Goal: Task Accomplishment & Management: Complete application form

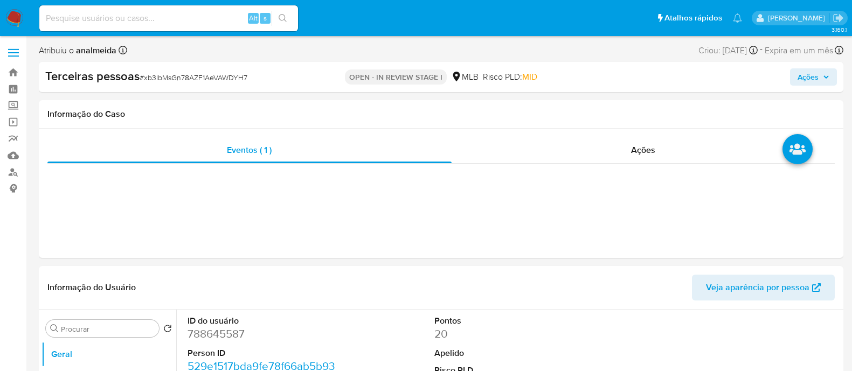
select select "10"
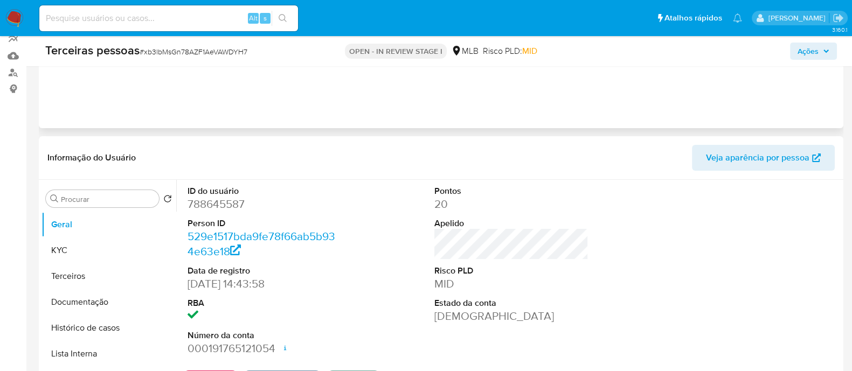
scroll to position [134, 0]
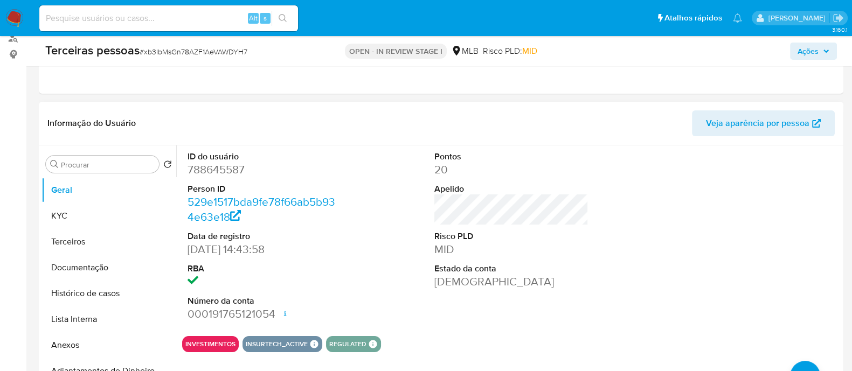
click at [226, 170] on dd "788645587" at bounding box center [265, 169] width 154 height 15
copy dd "788645587"
click at [100, 307] on button "Lista Interna" at bounding box center [108, 320] width 135 height 26
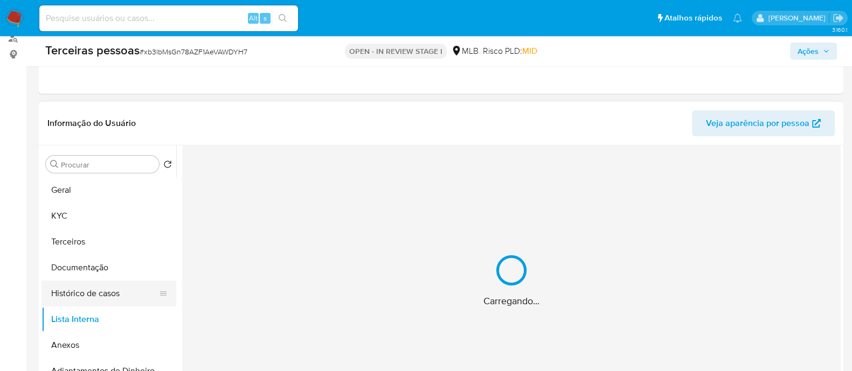
click at [86, 297] on button "Histórico de casos" at bounding box center [104, 294] width 126 height 26
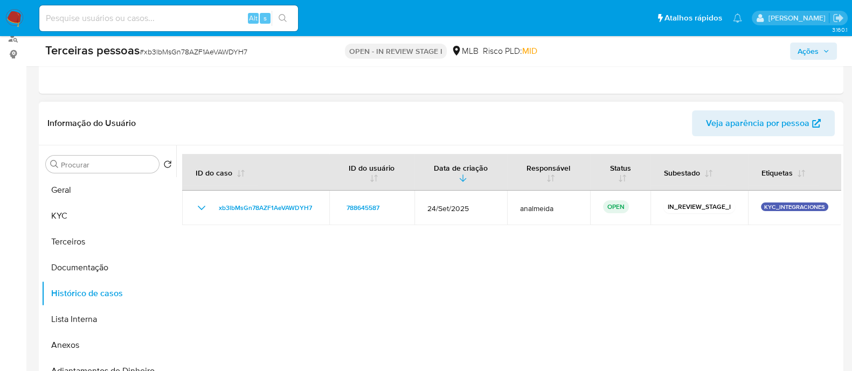
scroll to position [202, 0]
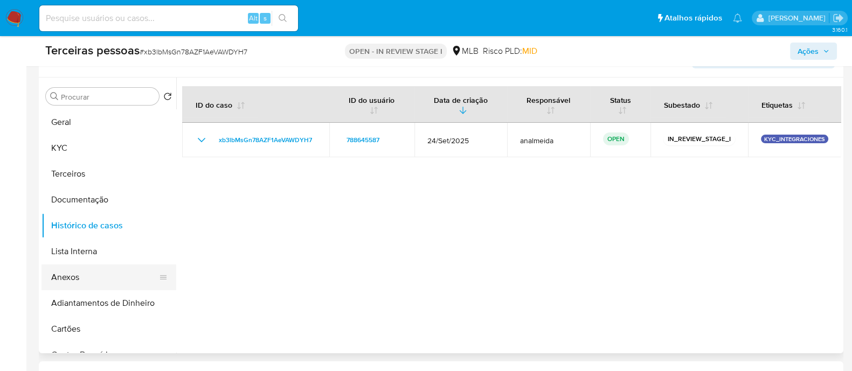
click at [74, 273] on button "Anexos" at bounding box center [104, 278] width 126 height 26
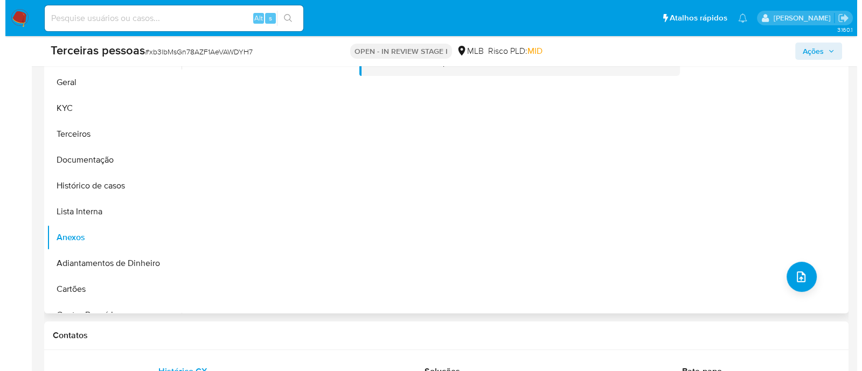
scroll to position [269, 0]
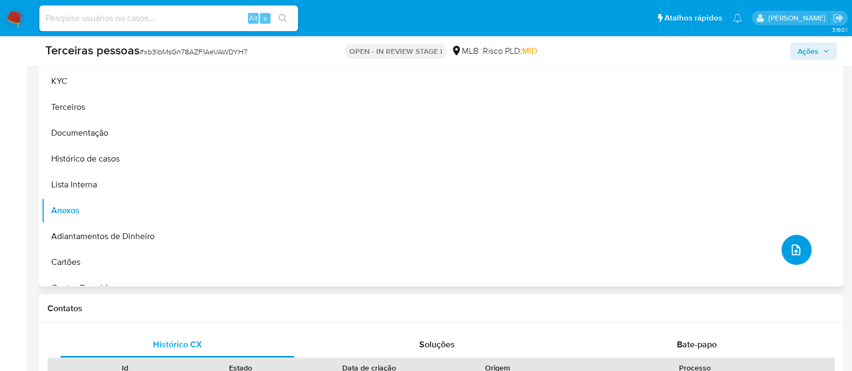
click at [796, 259] on button "upload-file" at bounding box center [796, 250] width 30 height 30
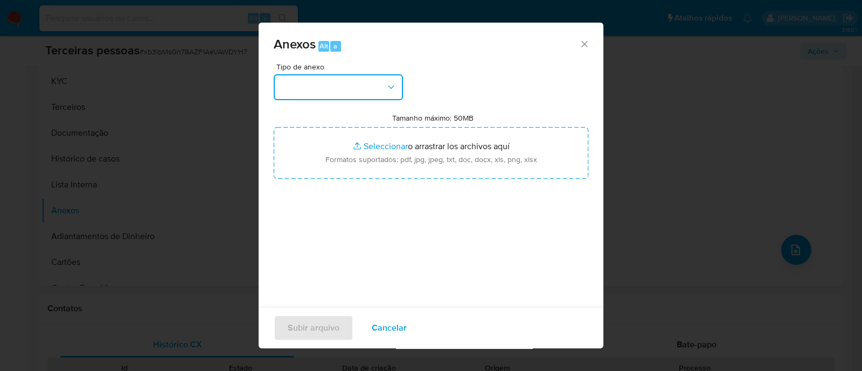
click at [291, 81] on button "button" at bounding box center [338, 87] width 129 height 26
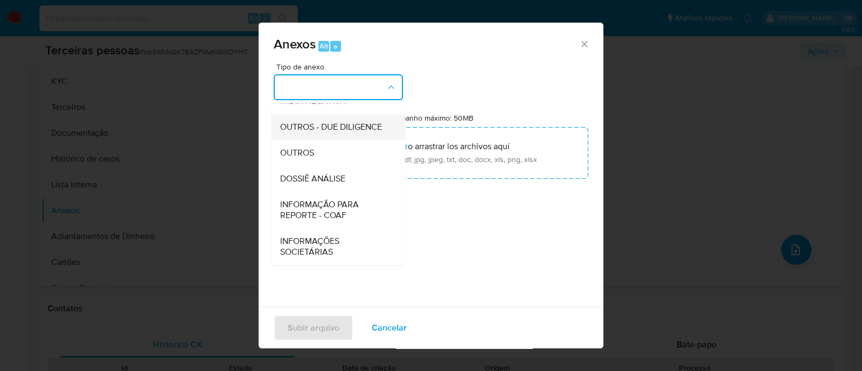
scroll to position [166, 0]
click at [327, 122] on span "OUTROS - DUE DILIGENCE" at bounding box center [331, 127] width 102 height 11
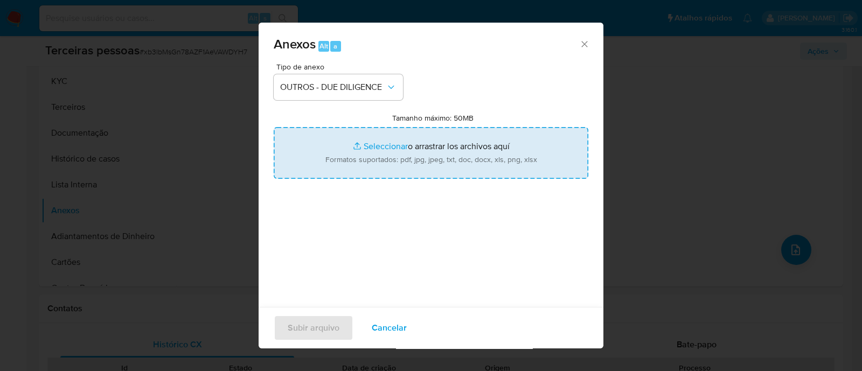
click at [410, 141] on input "Tamanho máximo: 50MB Seleccionar archivos" at bounding box center [431, 153] width 315 height 52
type input "C:\fakepath\PML COMERCIO DE BIJUTERIAS LTDA maps.png"
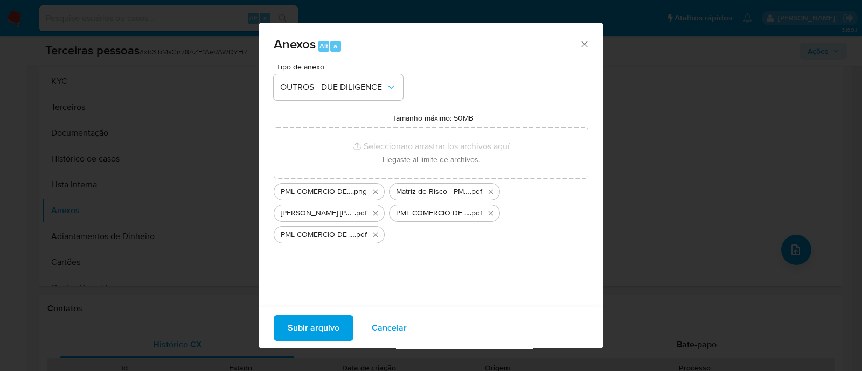
drag, startPoint x: 410, startPoint y: 141, endPoint x: 324, endPoint y: 331, distance: 209.1
click at [324, 331] on span "Subir arquivo" at bounding box center [314, 328] width 52 height 24
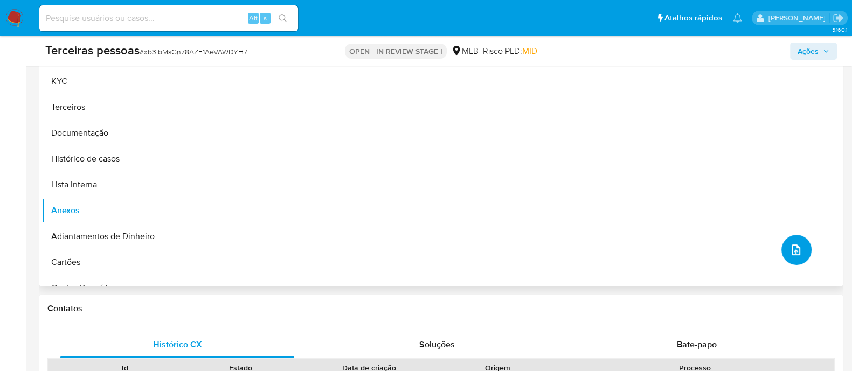
click at [781, 247] on button "upload-file" at bounding box center [796, 250] width 30 height 30
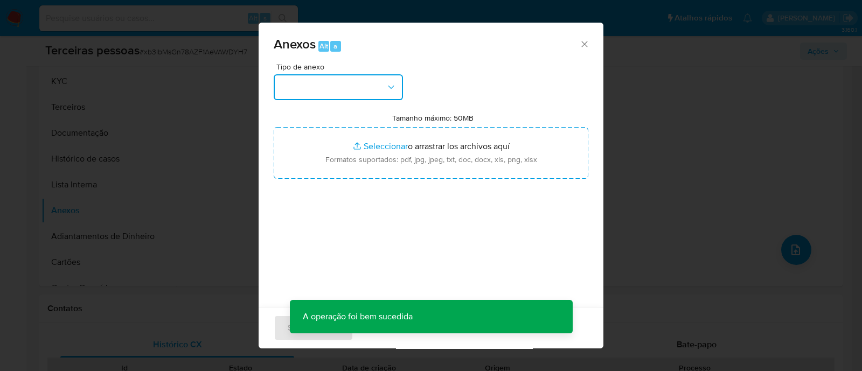
click at [302, 89] on button "button" at bounding box center [338, 87] width 129 height 26
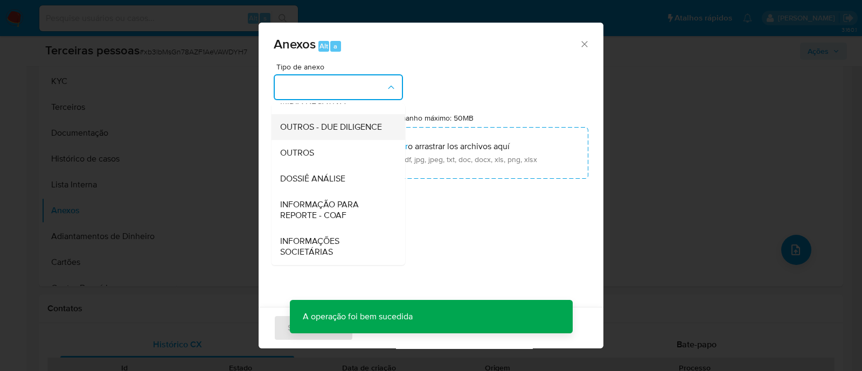
click at [300, 124] on span "OUTROS - DUE DILIGENCE" at bounding box center [331, 127] width 102 height 11
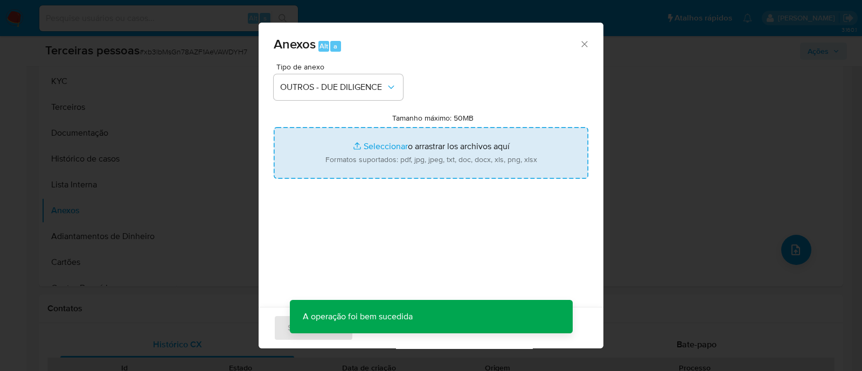
click at [400, 160] on input "Tamanho máximo: 50MB Seleccionar archivos" at bounding box center [431, 153] width 315 height 52
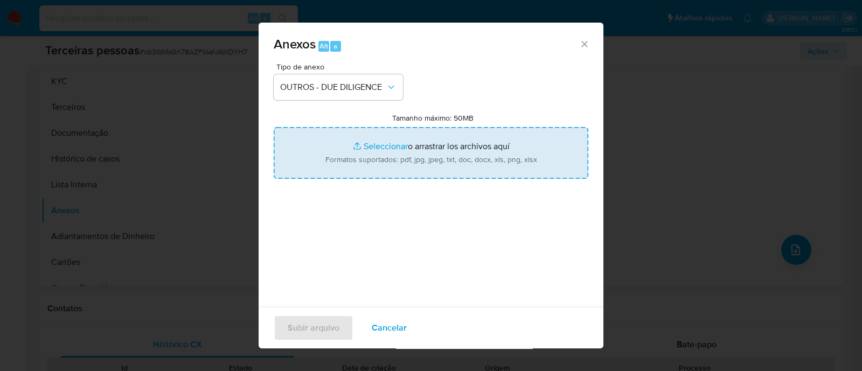
type input "C:\fakepath\PML COMERCIO DE BIJUTERIAS LTDA jucesp.pdf"
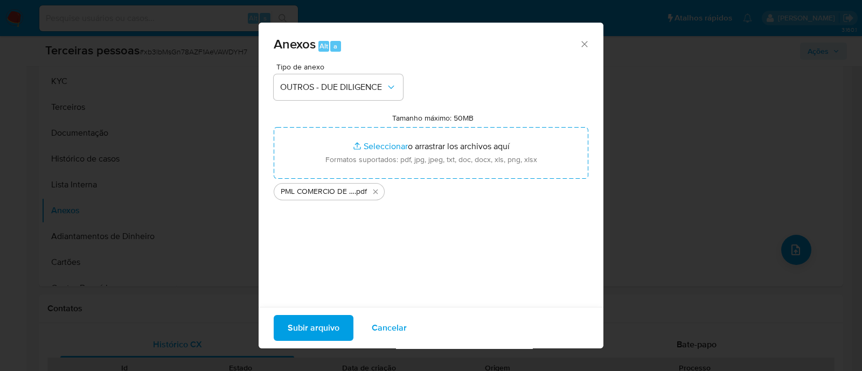
click at [308, 327] on span "Subir arquivo" at bounding box center [314, 328] width 52 height 24
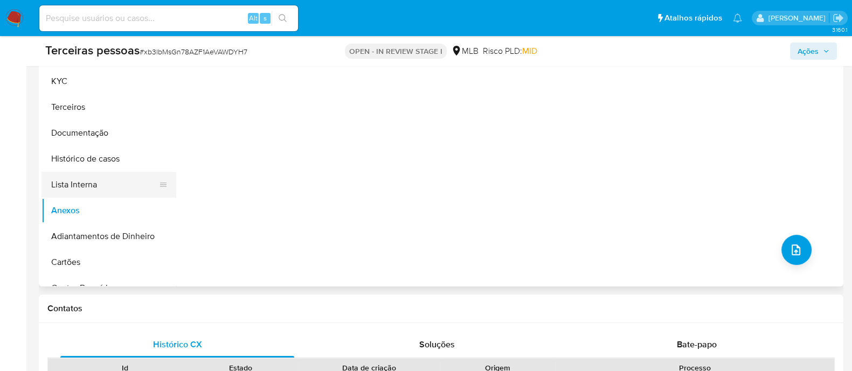
click at [107, 187] on button "Lista Interna" at bounding box center [104, 185] width 126 height 26
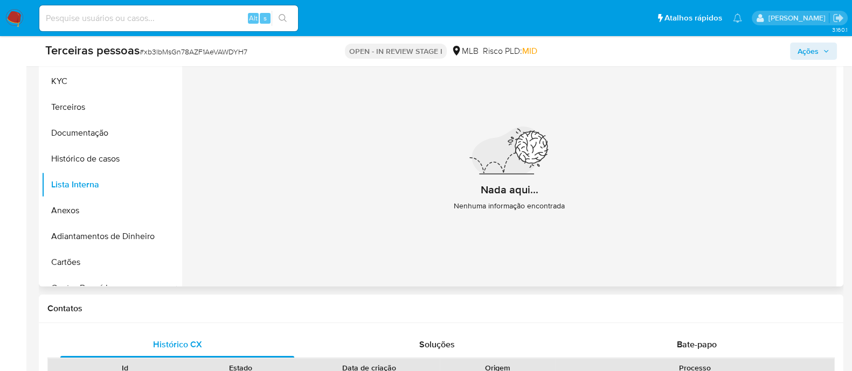
click at [408, 174] on div "Nada aqui... Nenhuma informação encontrada" at bounding box center [509, 173] width 654 height 253
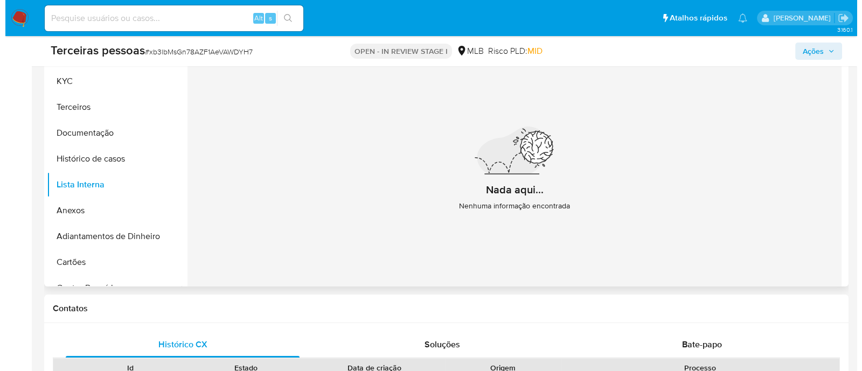
scroll to position [202, 0]
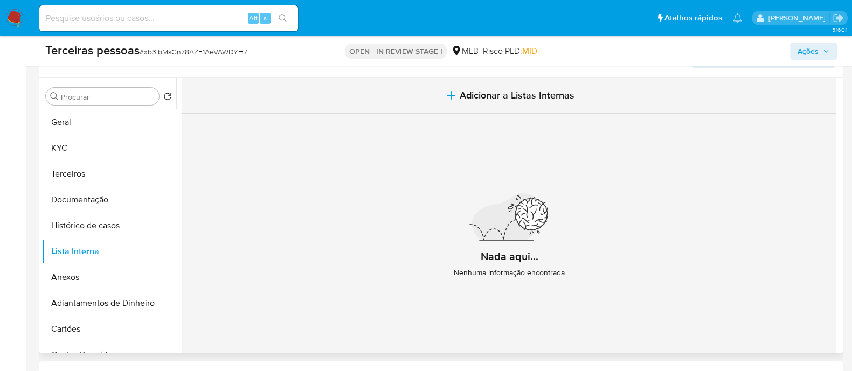
click at [492, 95] on span "Adicionar a Listas Internas" at bounding box center [517, 95] width 115 height 12
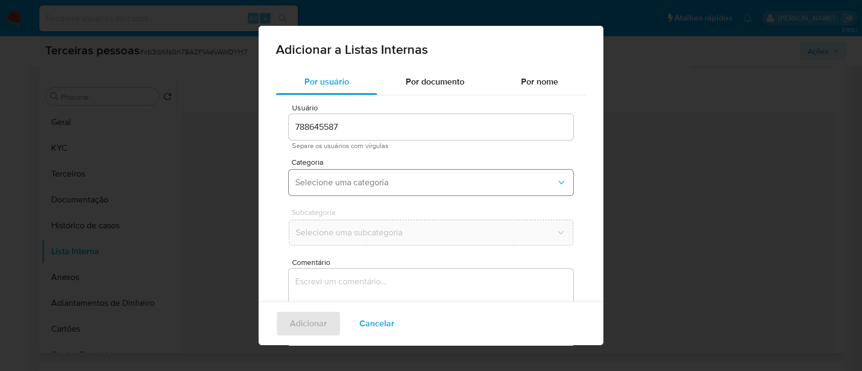
click at [329, 187] on span "Selecione uma categoria" at bounding box center [425, 182] width 261 height 11
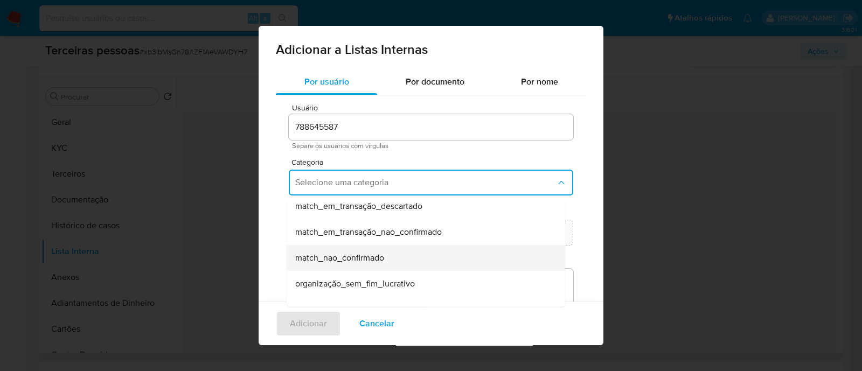
scroll to position [254, 0]
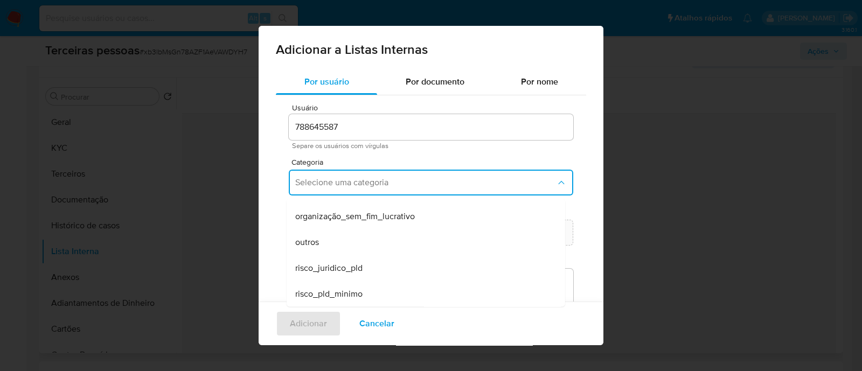
click at [415, 296] on div "risco_pld_minimo" at bounding box center [422, 294] width 255 height 26
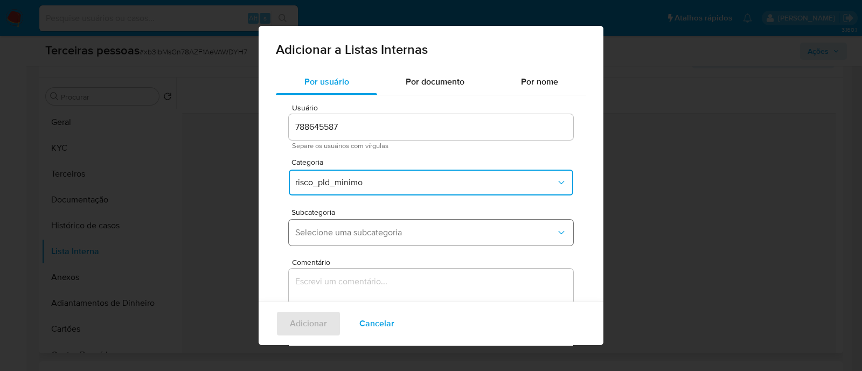
click at [391, 220] on button "Selecione uma subcategoria" at bounding box center [431, 233] width 285 height 26
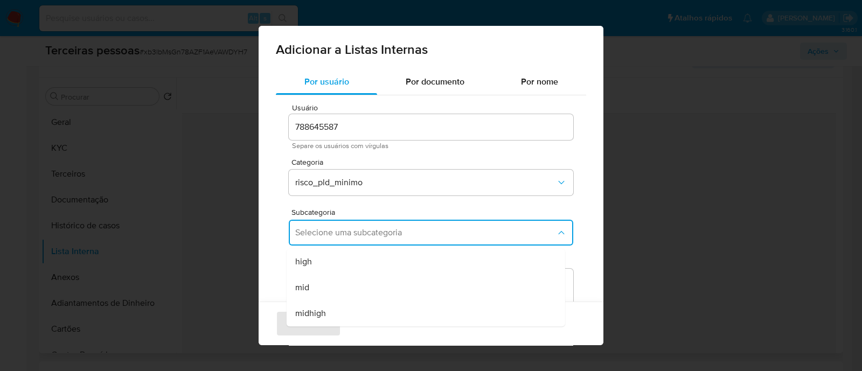
click at [741, 211] on div "Adicionar a Listas Internas Por usuário Por documento Por nome Usuário 78864558…" at bounding box center [431, 185] width 862 height 371
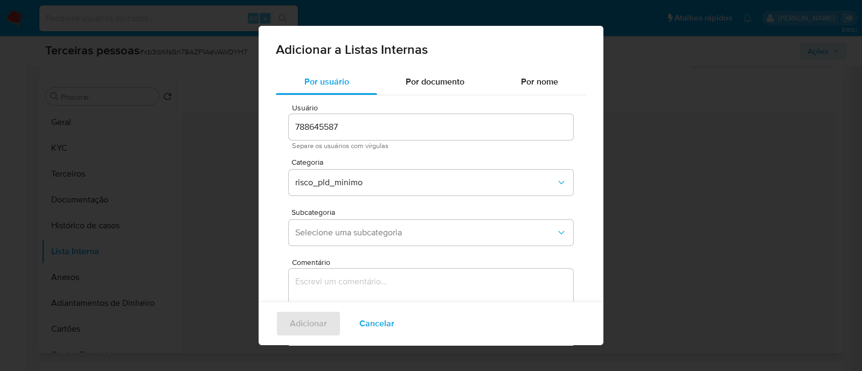
click at [390, 324] on span "Cancelar" at bounding box center [376, 324] width 35 height 24
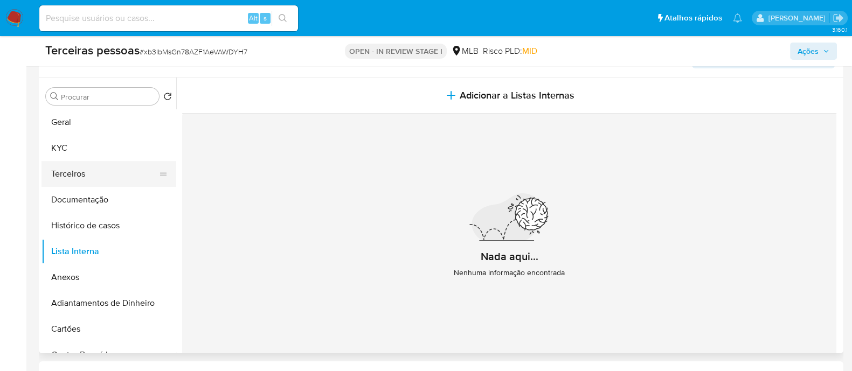
click at [83, 174] on button "Terceiros" at bounding box center [104, 174] width 126 height 26
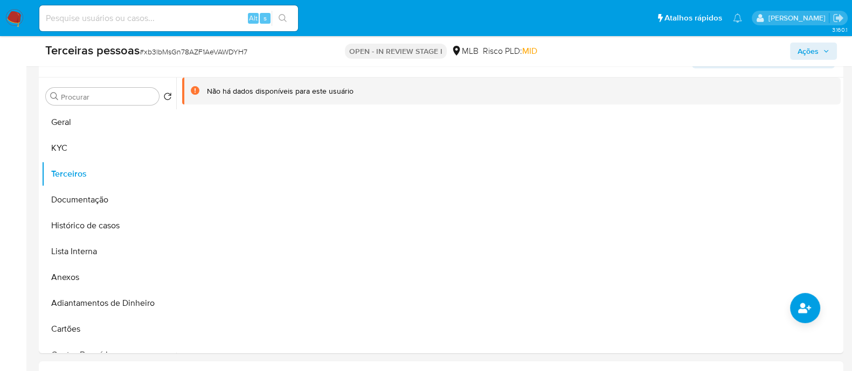
click at [781, 314] on div at bounding box center [508, 216] width 664 height 276
click at [795, 311] on button "common.add_complementary_information" at bounding box center [805, 308] width 30 height 30
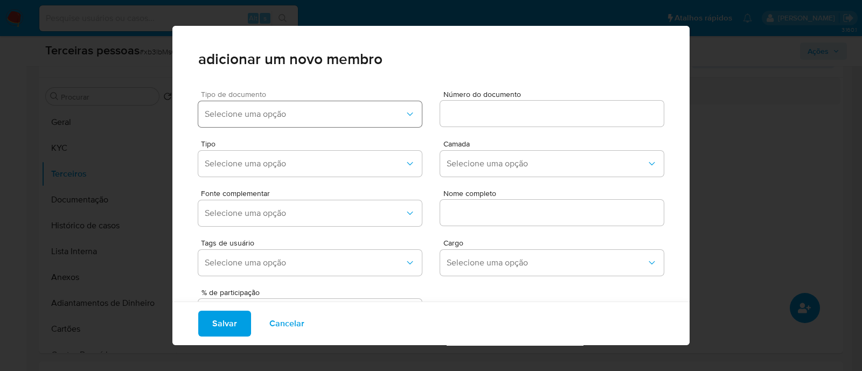
click at [231, 109] on span "Selecione uma opção" at bounding box center [305, 114] width 200 height 11
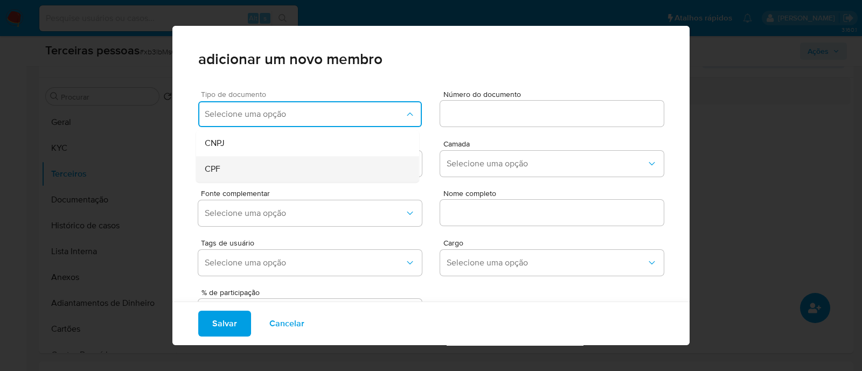
click at [253, 166] on div "CPF" at bounding box center [287, 169] width 165 height 26
click at [462, 128] on div "Número do documento" at bounding box center [552, 111] width 224 height 41
click at [466, 120] on input at bounding box center [552, 114] width 224 height 14
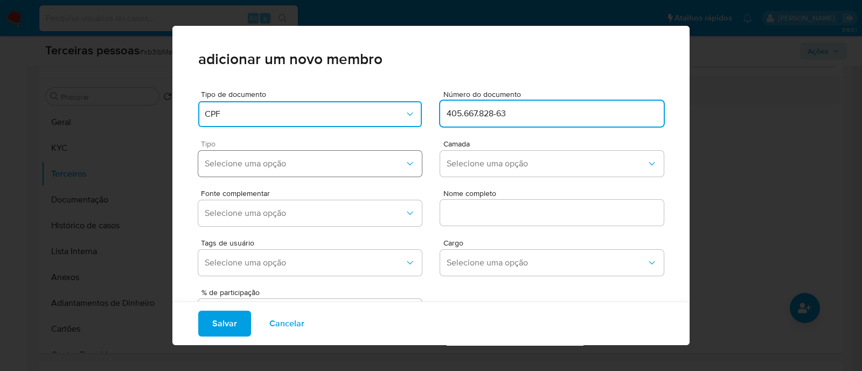
type input "405.667.828-63"
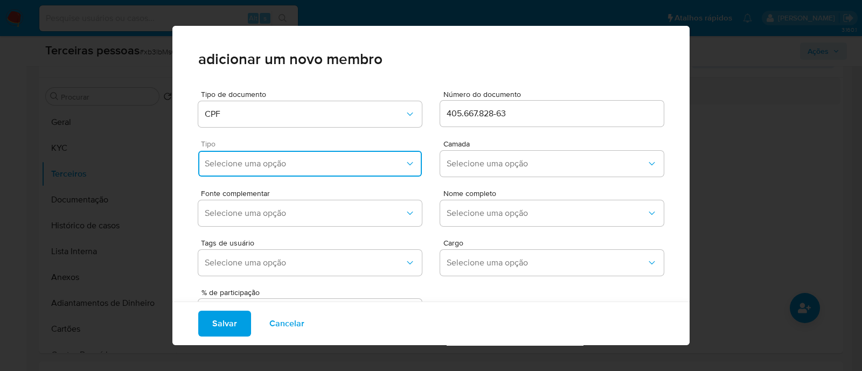
click at [364, 171] on button "Selecione uma opção" at bounding box center [310, 164] width 224 height 26
click at [316, 299] on div "Accionistas" at bounding box center [287, 296] width 165 height 26
click at [457, 168] on span "Selecione uma opção" at bounding box center [547, 163] width 200 height 11
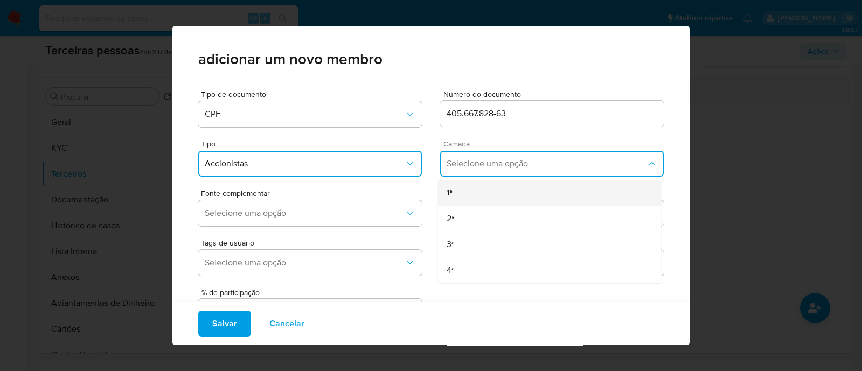
click at [458, 191] on div "1ª" at bounding box center [529, 193] width 165 height 26
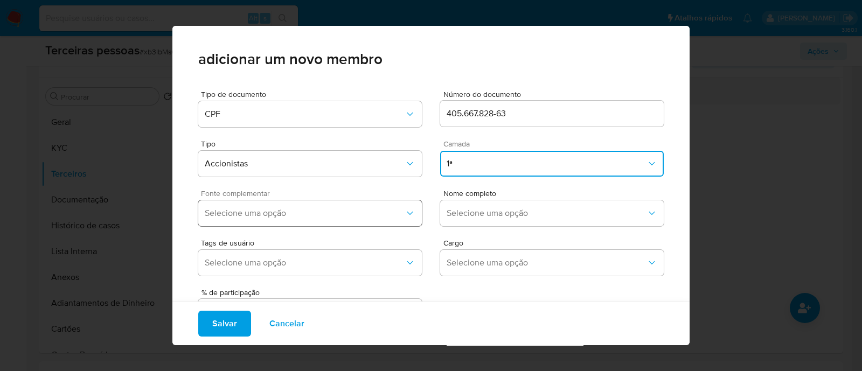
click at [367, 209] on span "Selecione uma opção" at bounding box center [305, 213] width 200 height 11
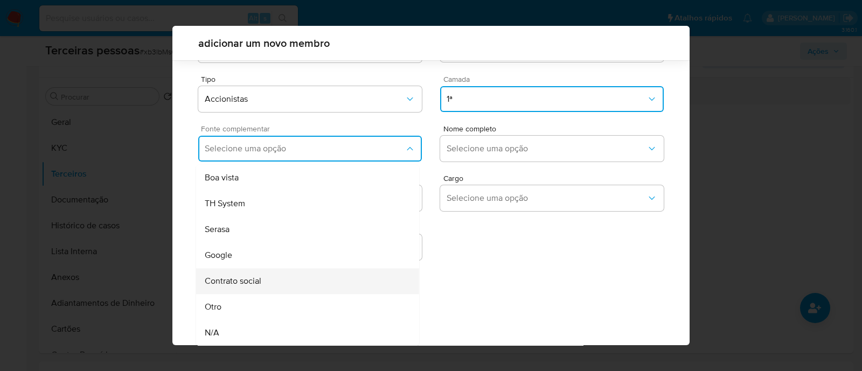
click at [294, 282] on div "Contrato social" at bounding box center [287, 281] width 165 height 26
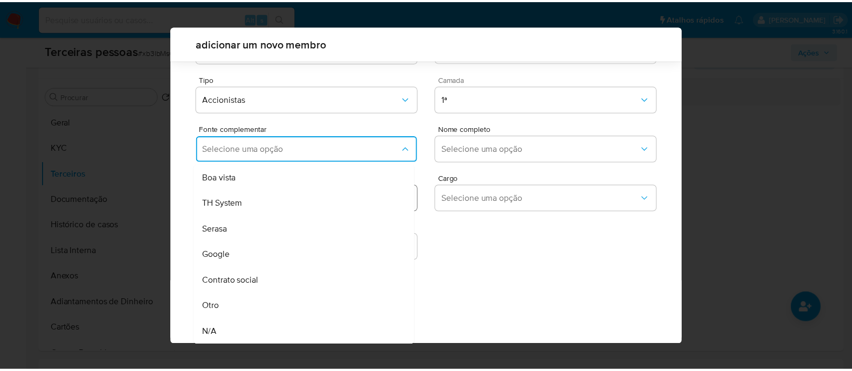
scroll to position [39, 0]
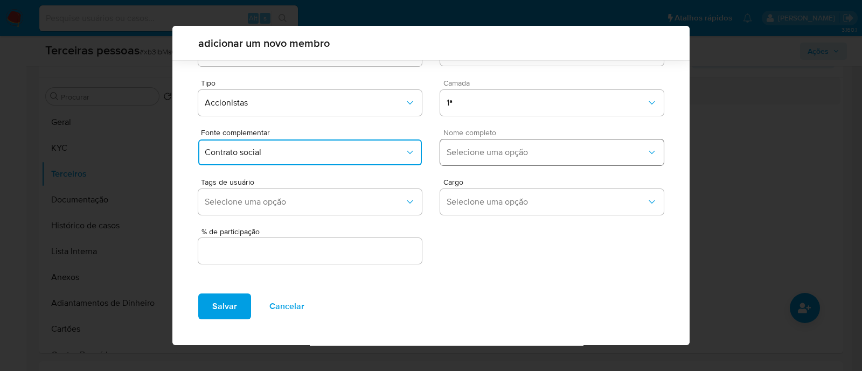
click at [470, 164] on button "Selecione uma opção" at bounding box center [552, 153] width 224 height 26
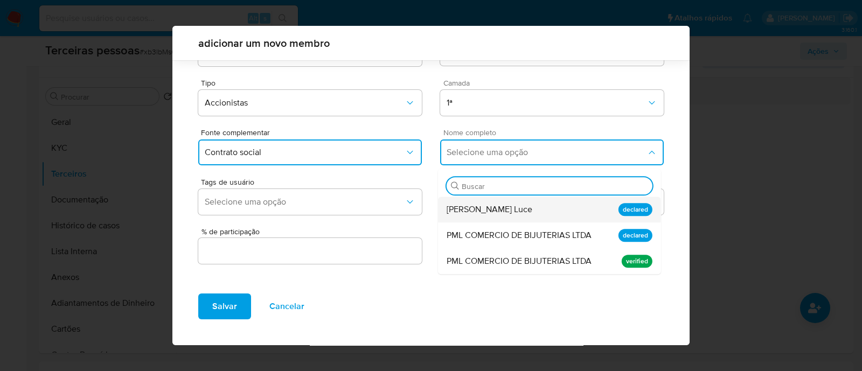
click at [531, 211] on div "Pedro Starosta Luce" at bounding box center [529, 210] width 165 height 26
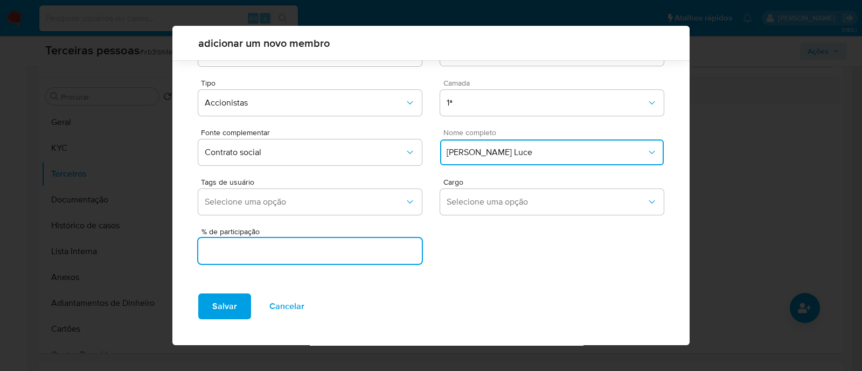
click at [332, 257] on input "text" at bounding box center [310, 251] width 224 height 14
type input "99.999"
click at [240, 303] on button "Salvar" at bounding box center [224, 307] width 53 height 26
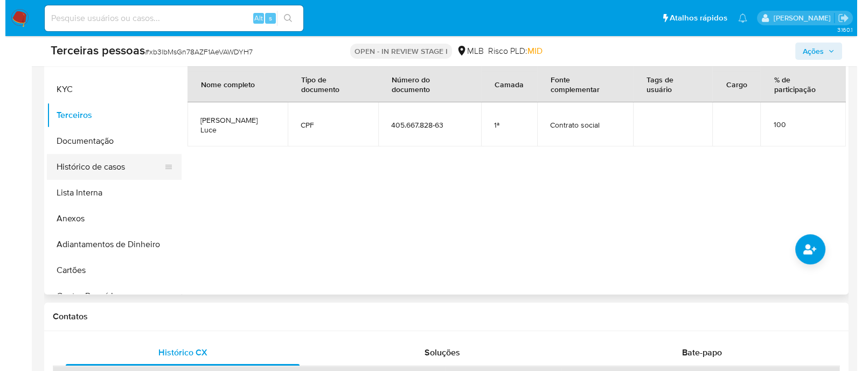
scroll to position [202, 0]
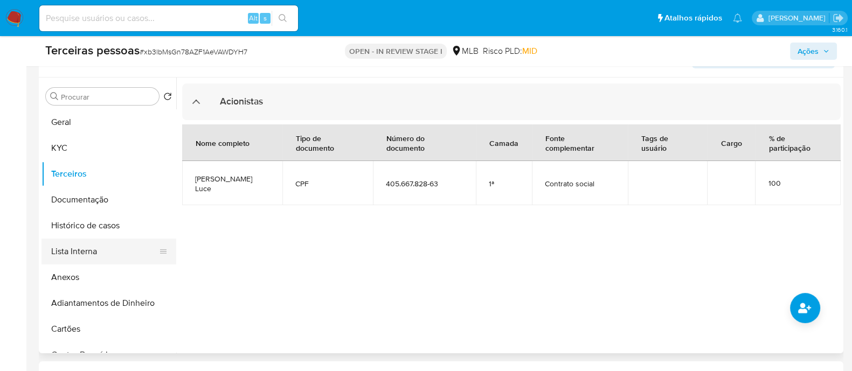
click at [87, 263] on button "Lista Interna" at bounding box center [104, 252] width 126 height 26
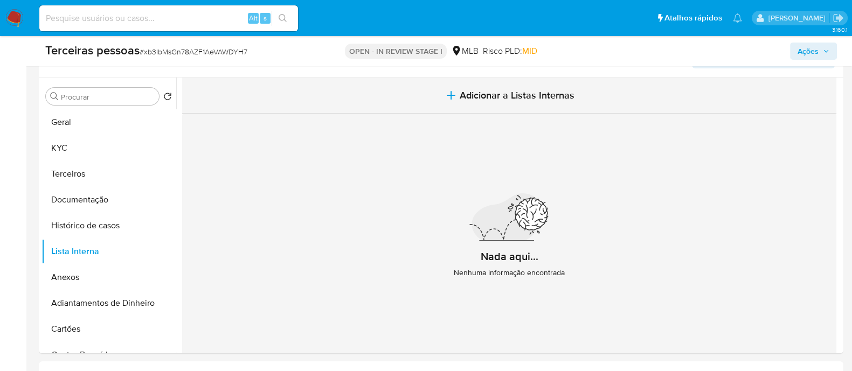
click at [509, 102] on button "Adicionar a Listas Internas" at bounding box center [509, 96] width 654 height 36
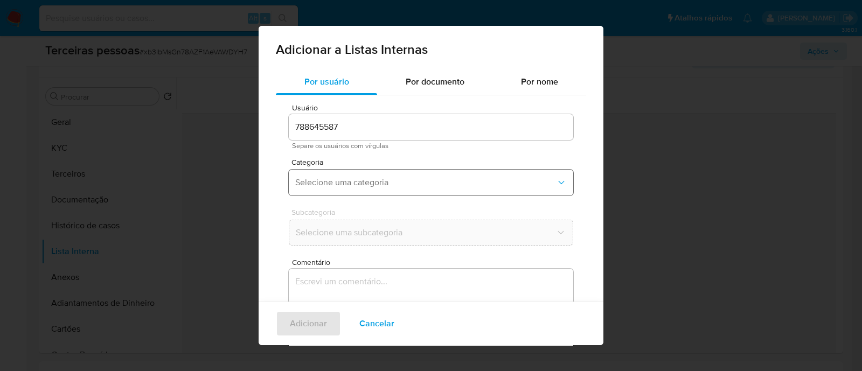
click at [339, 186] on span "Selecione uma categoria" at bounding box center [425, 182] width 261 height 11
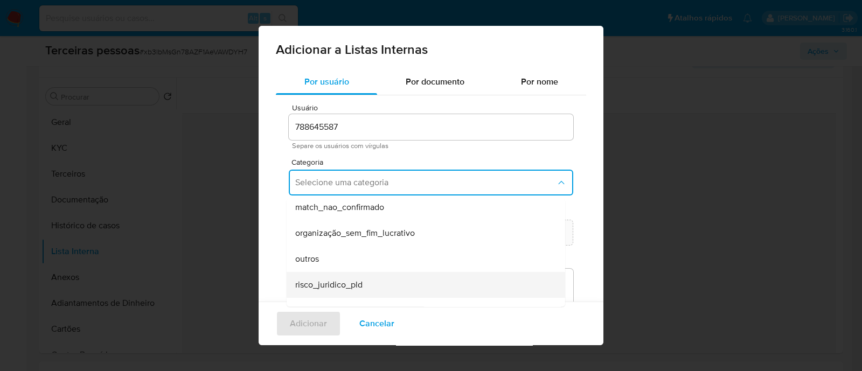
scroll to position [254, 0]
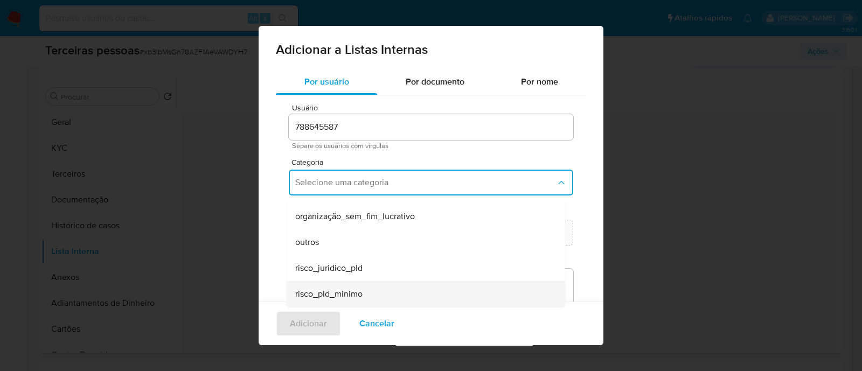
click at [379, 293] on div "risco_pld_minimo" at bounding box center [422, 294] width 255 height 26
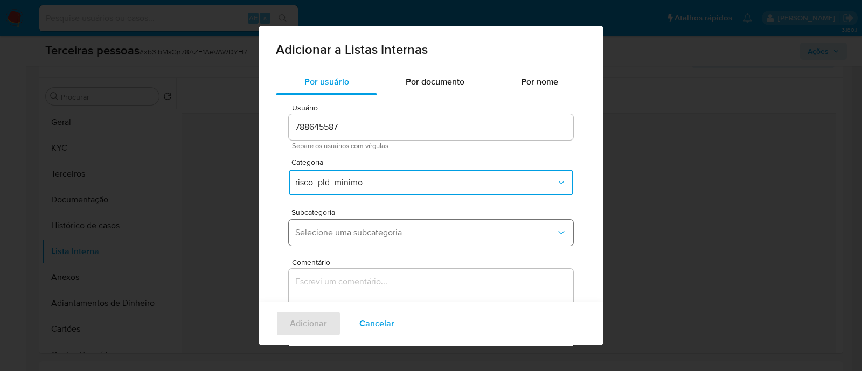
click at [317, 238] on button "Selecione uma subcategoria" at bounding box center [431, 233] width 285 height 26
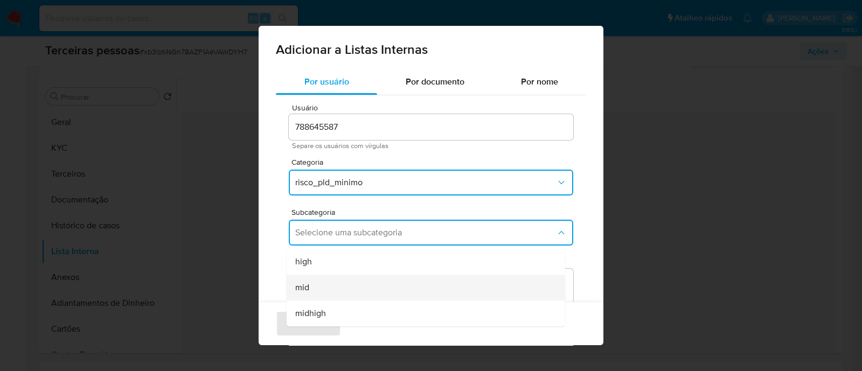
click at [309, 283] on span "mid" at bounding box center [302, 287] width 14 height 11
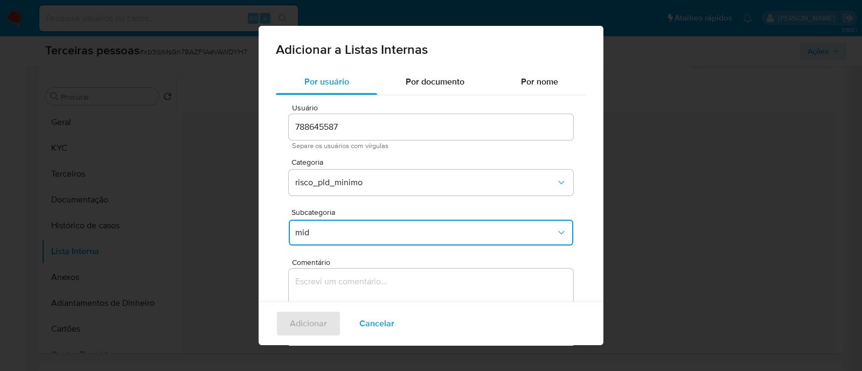
click at [438, 285] on textarea "Comentário" at bounding box center [431, 320] width 285 height 103
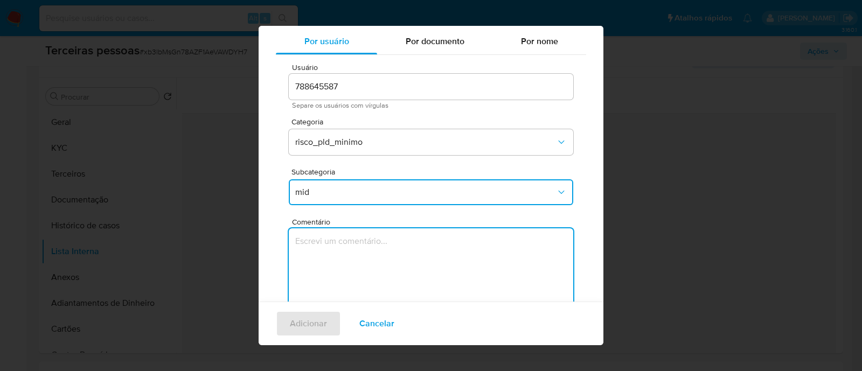
scroll to position [88, 0]
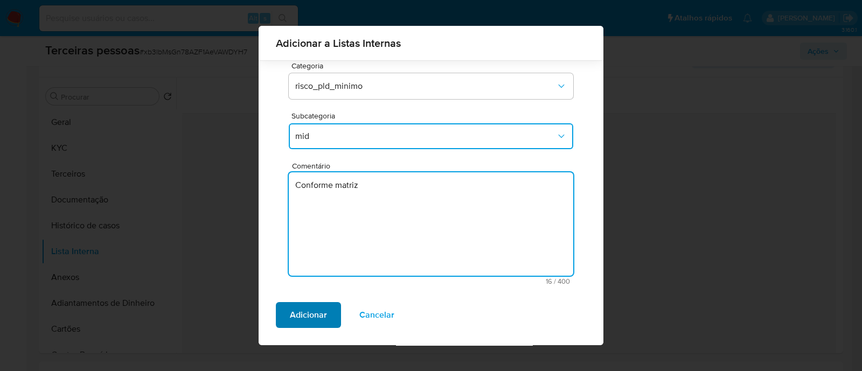
type textarea "Conforme matriz"
click at [331, 319] on button "Adicionar" at bounding box center [308, 315] width 65 height 26
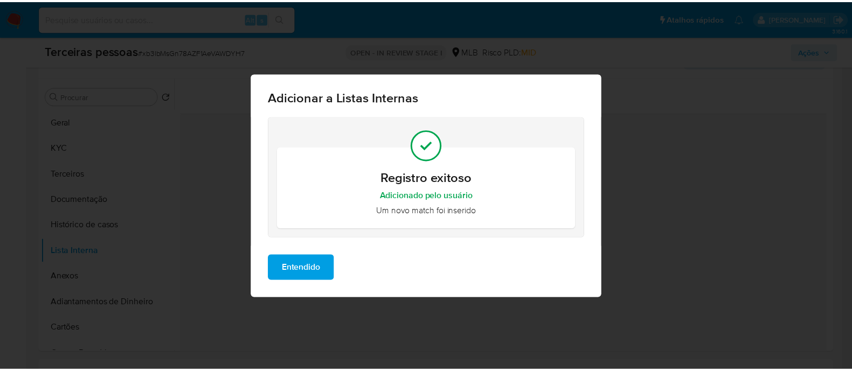
scroll to position [0, 0]
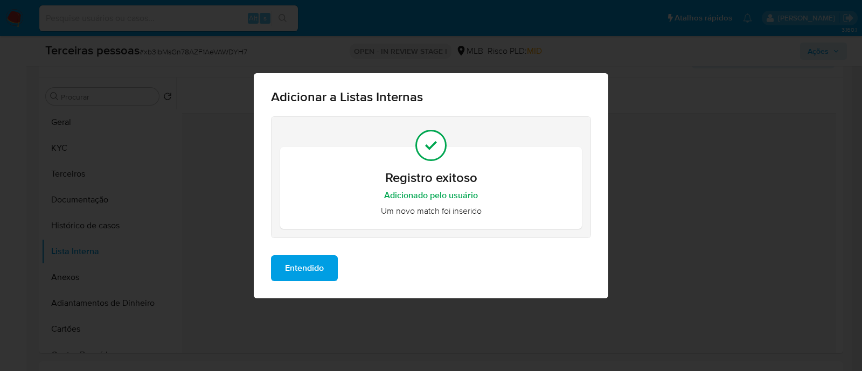
click at [327, 271] on button "Entendido" at bounding box center [304, 268] width 67 height 26
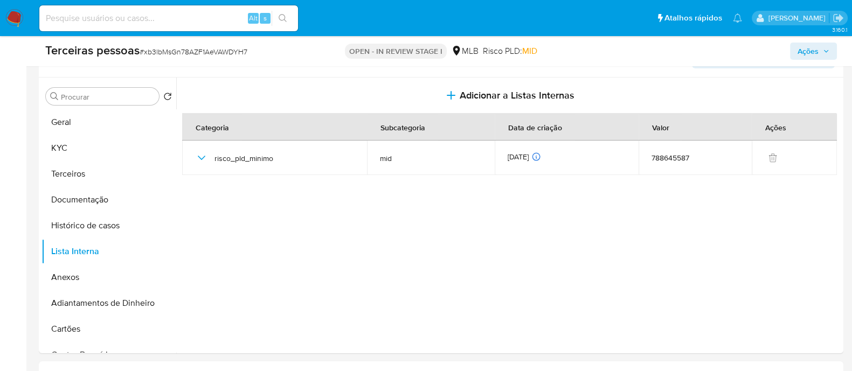
click at [813, 53] on span "Ações" at bounding box center [808, 51] width 21 height 17
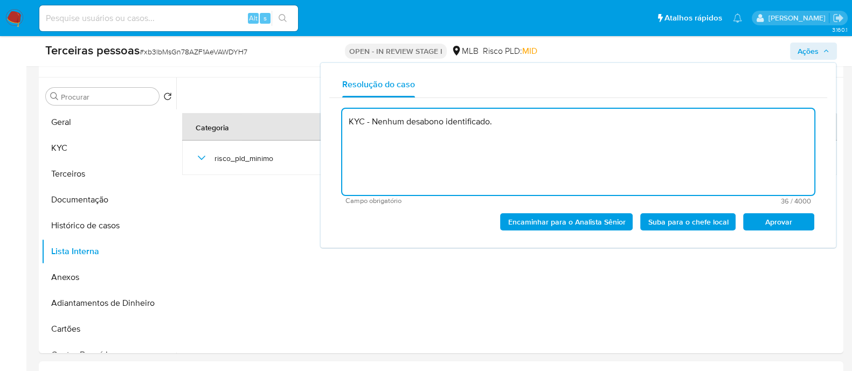
click at [772, 220] on span "Aprovar" at bounding box center [779, 221] width 56 height 15
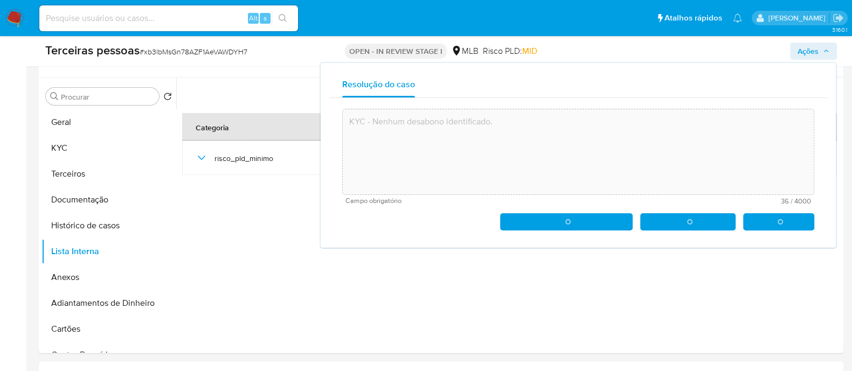
type textarea "KYC - Nenhum desabono identificado."
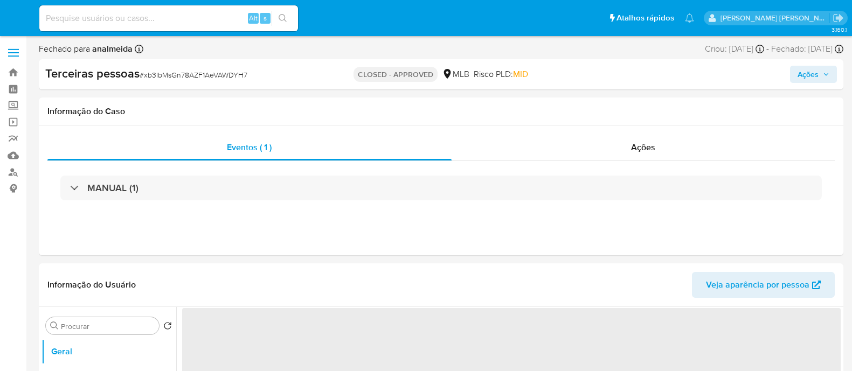
select select "10"
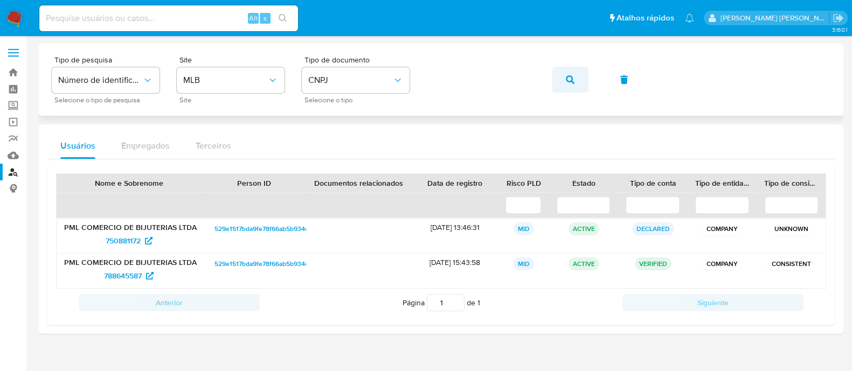
click at [573, 83] on icon "button" at bounding box center [570, 79] width 9 height 9
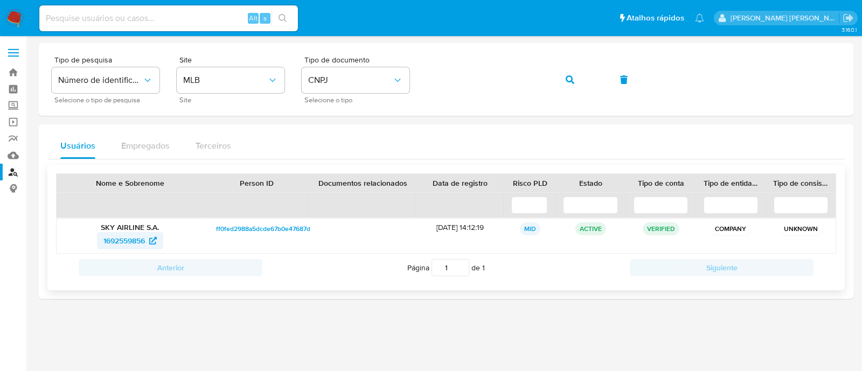
click at [140, 241] on span "1692559856" at bounding box center [123, 240] width 41 height 17
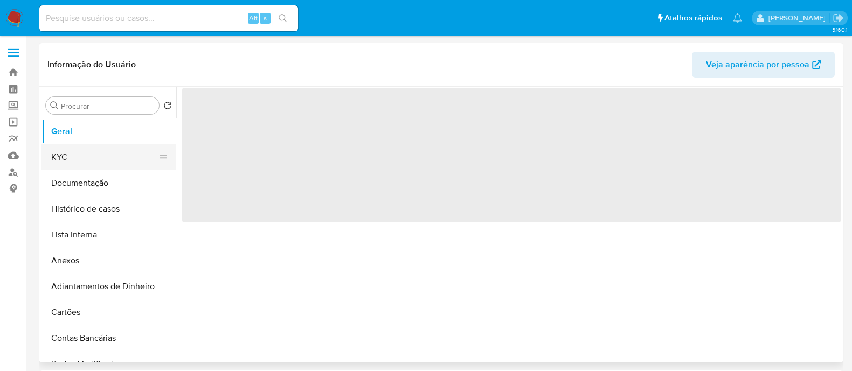
click at [57, 152] on button "KYC" at bounding box center [104, 157] width 126 height 26
select select "10"
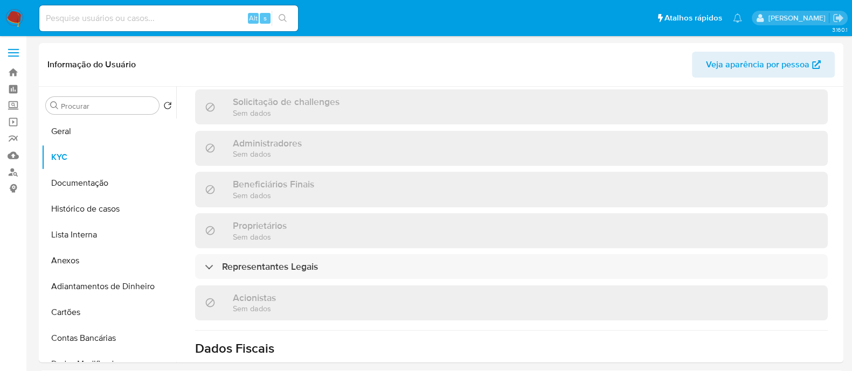
scroll to position [606, 0]
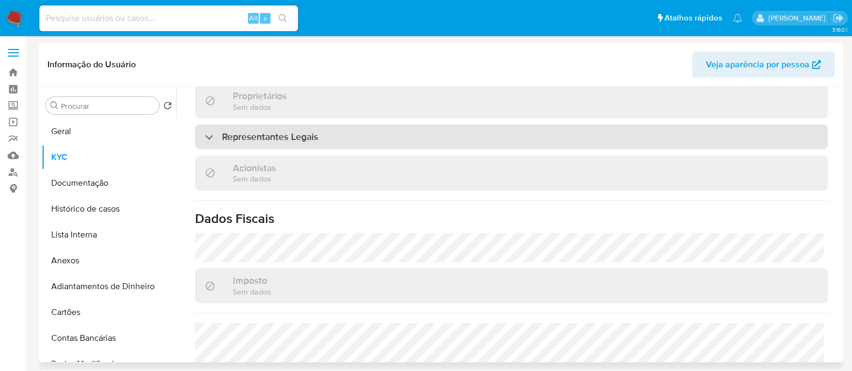
click at [432, 139] on div "Representantes Legais" at bounding box center [511, 136] width 633 height 25
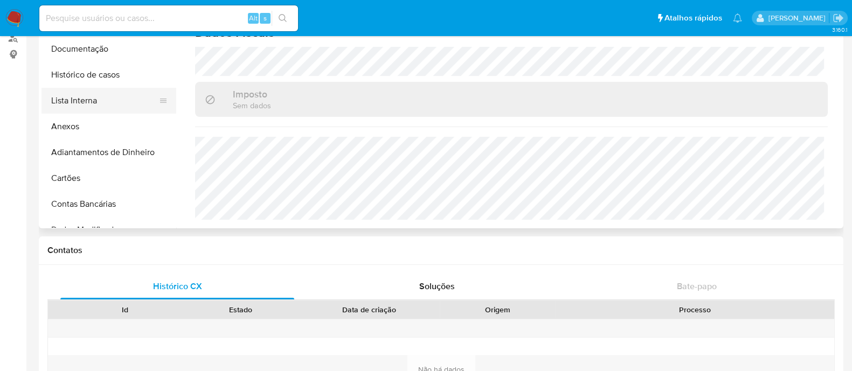
scroll to position [67, 0]
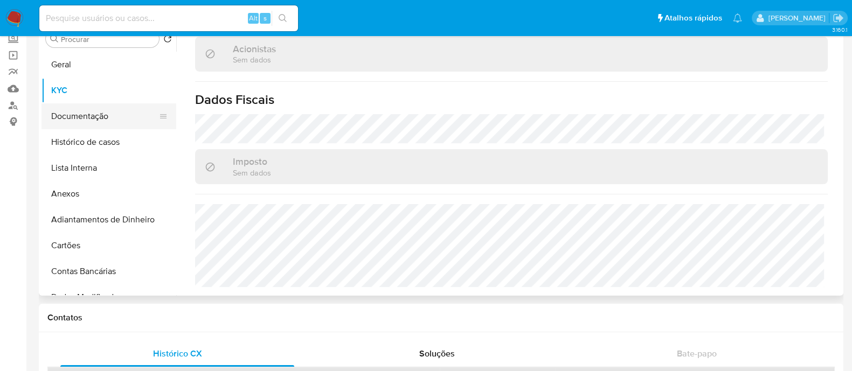
click at [82, 112] on button "Documentação" at bounding box center [104, 116] width 126 height 26
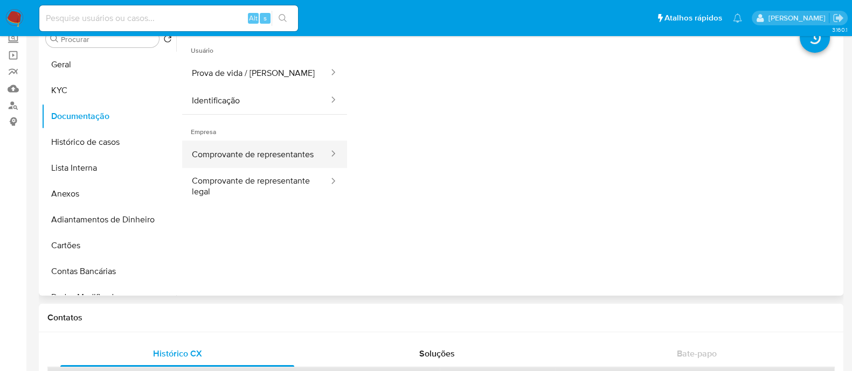
click at [269, 163] on button "Comprovante de representantes" at bounding box center [256, 154] width 148 height 27
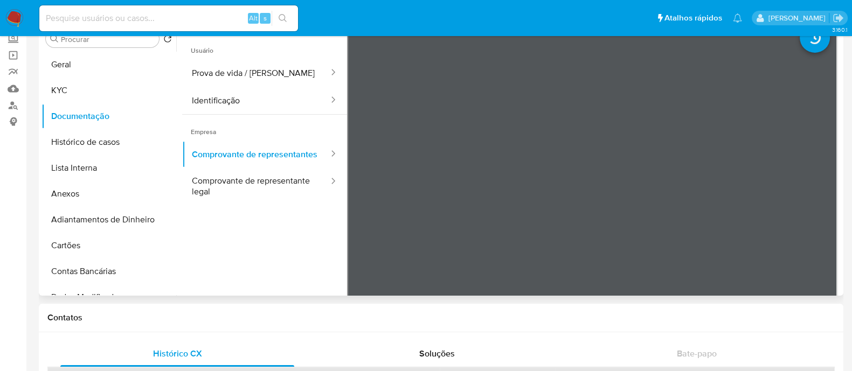
scroll to position [48, 0]
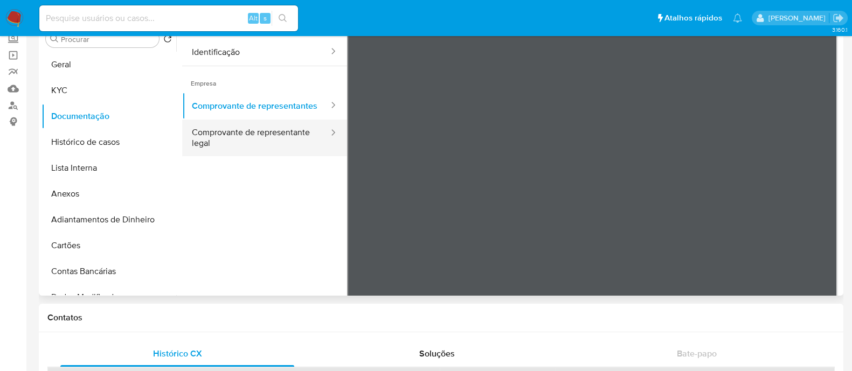
click at [228, 156] on button "Comprovante de representante legal" at bounding box center [256, 138] width 148 height 37
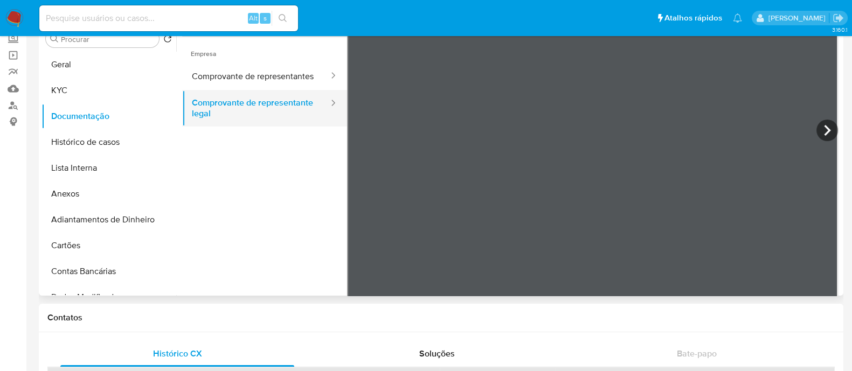
scroll to position [94, 0]
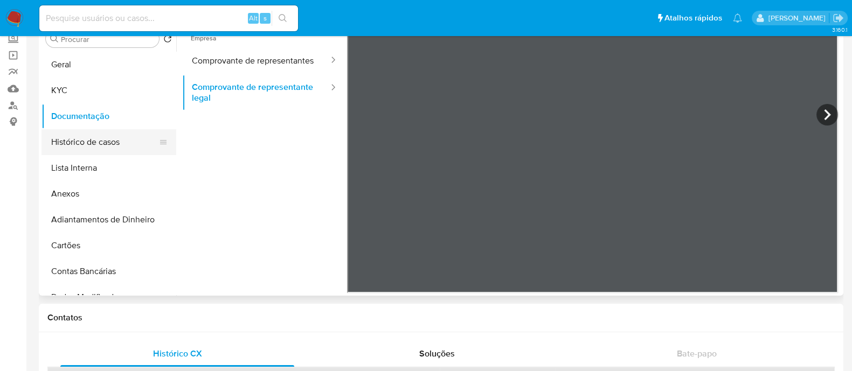
click at [118, 147] on button "Histórico de casos" at bounding box center [104, 142] width 126 height 26
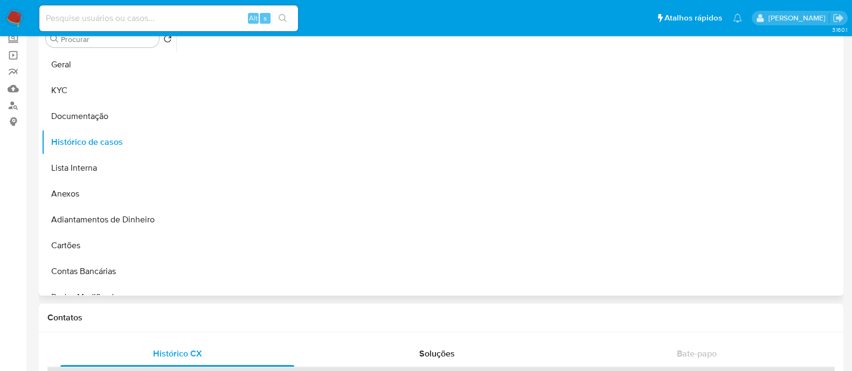
scroll to position [0, 0]
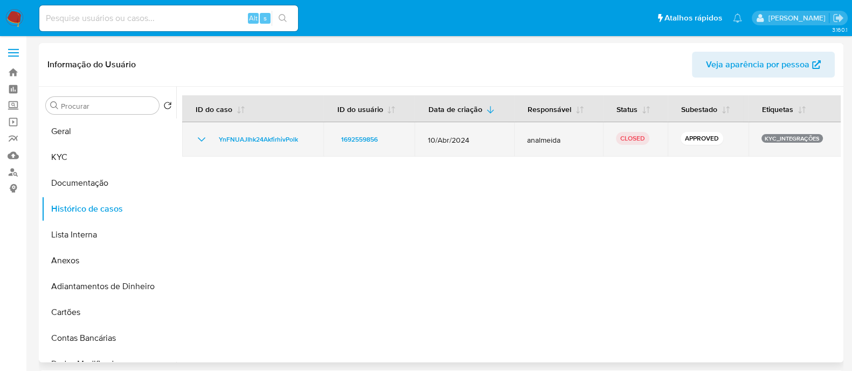
click at [203, 140] on icon "Mostrar/Ocultar" at bounding box center [201, 139] width 13 height 13
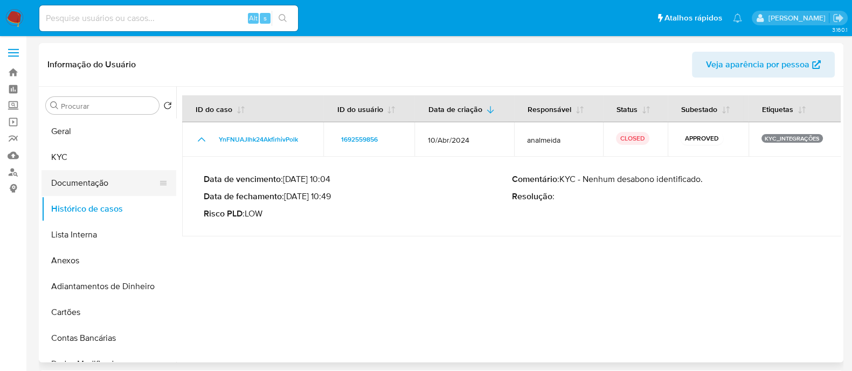
click at [99, 187] on button "Documentação" at bounding box center [104, 183] width 126 height 26
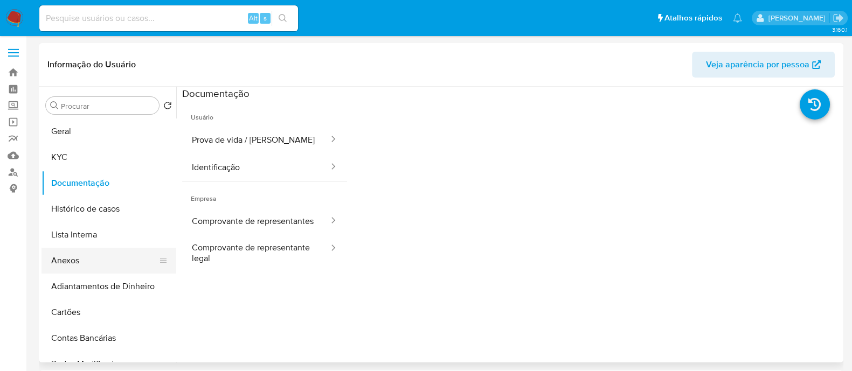
click at [92, 254] on button "Anexos" at bounding box center [104, 261] width 126 height 26
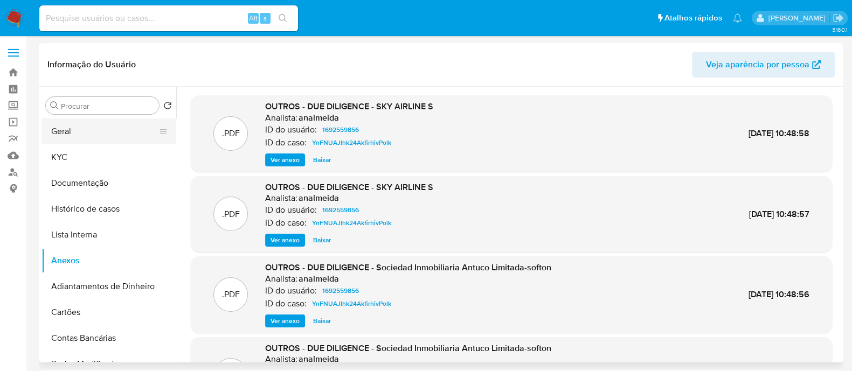
click at [79, 125] on button "Geral" at bounding box center [104, 132] width 126 height 26
